Goal: Navigation & Orientation: Find specific page/section

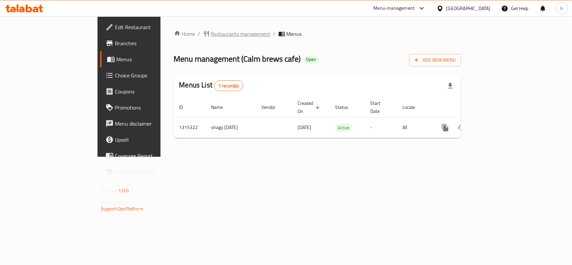
click at [211, 36] on span "Restaurants management" at bounding box center [241, 34] width 60 height 8
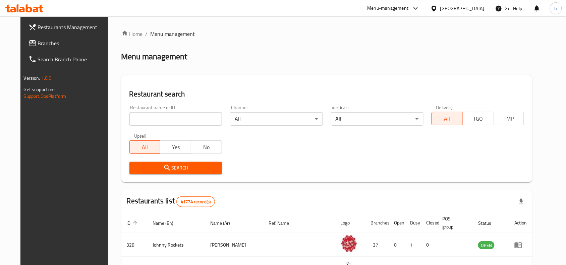
click at [36, 38] on link "Branches" at bounding box center [69, 43] width 92 height 16
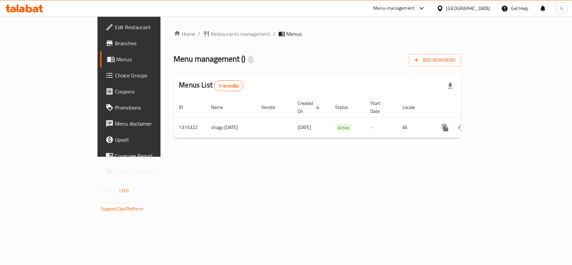
click at [422, 9] on icon at bounding box center [422, 8] width 4 height 3
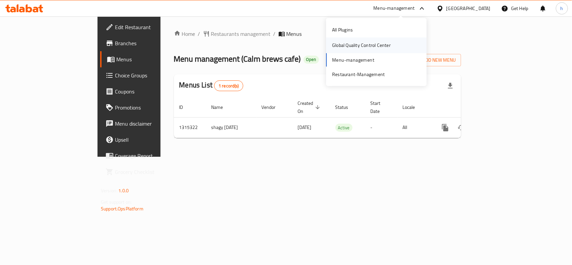
click at [370, 42] on div "Global Quality Control Center" at bounding box center [361, 45] width 59 height 7
